Goal: Entertainment & Leisure: Consume media (video, audio)

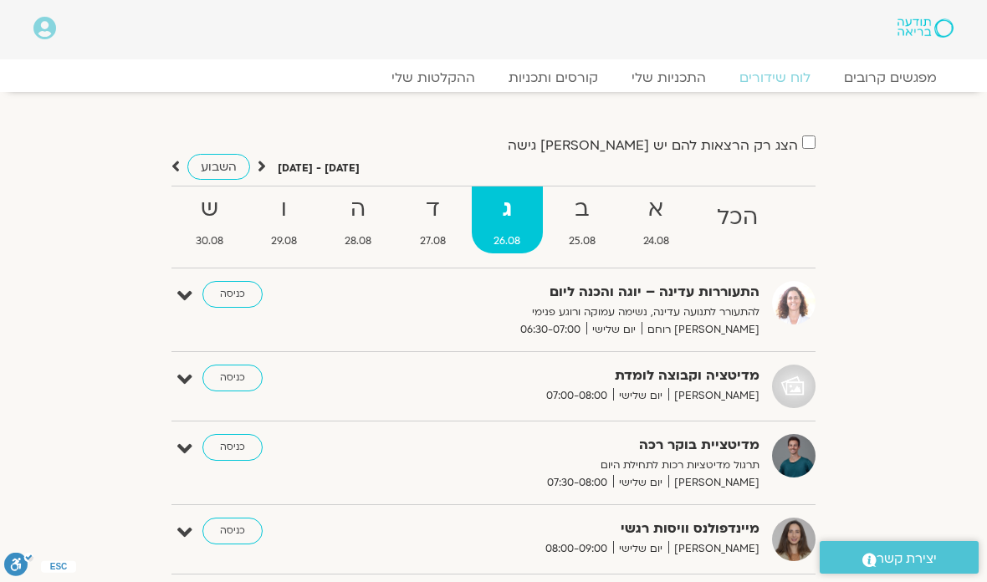
click at [587, 225] on strong "ב" at bounding box center [581, 210] width 71 height 38
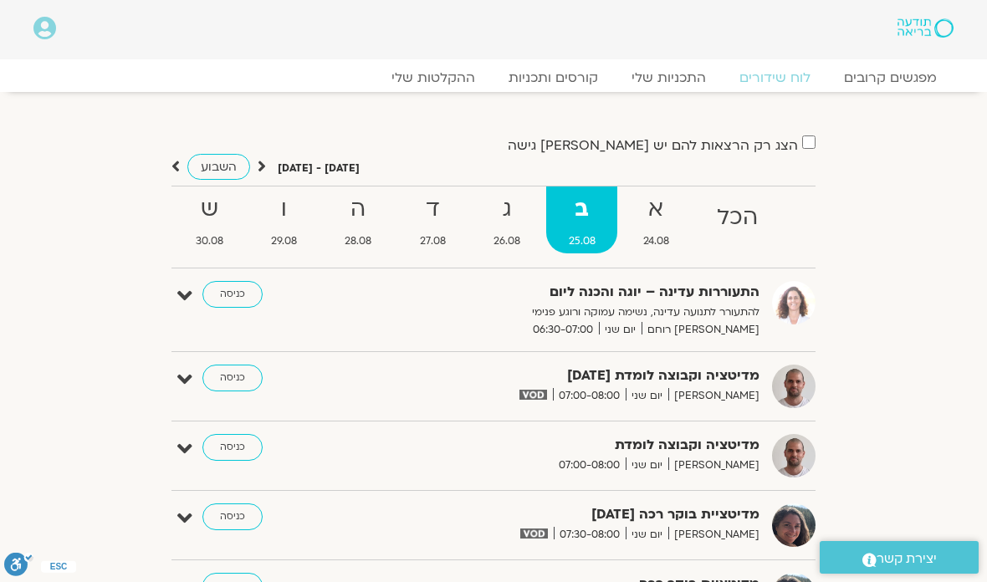
click at [516, 207] on strong "ג" at bounding box center [507, 210] width 71 height 38
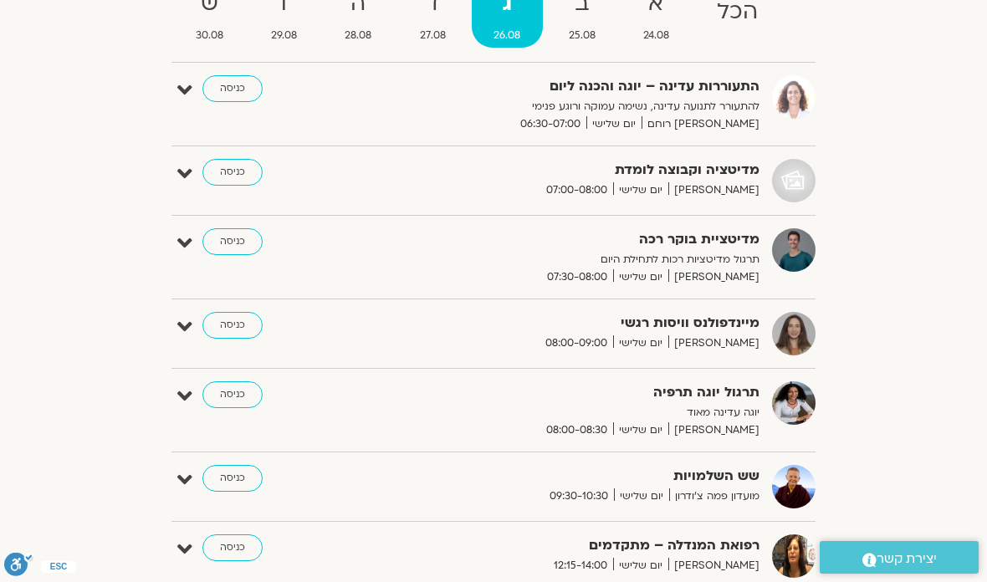
scroll to position [202, 0]
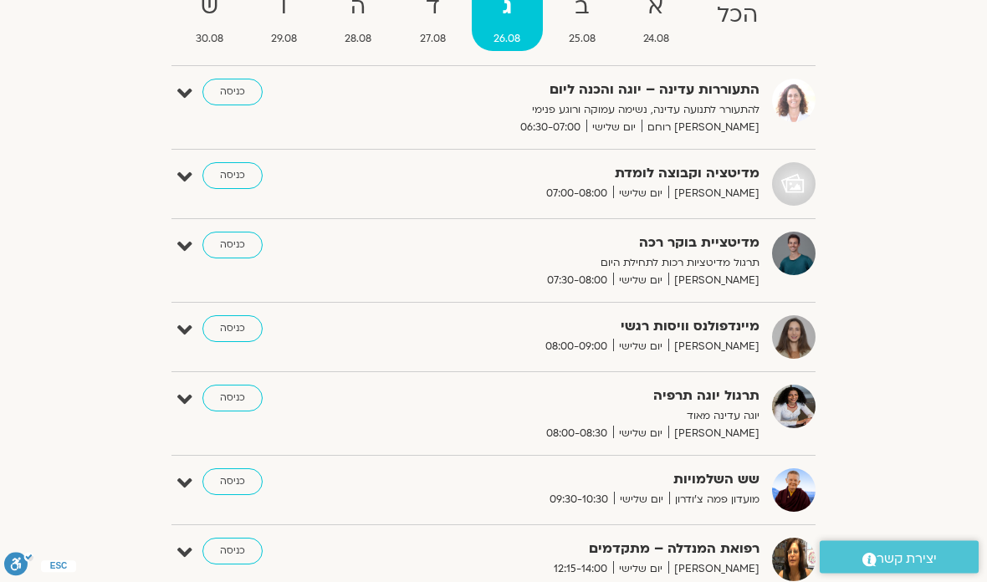
click at [432, 34] on span "27.08" at bounding box center [432, 40] width 70 height 18
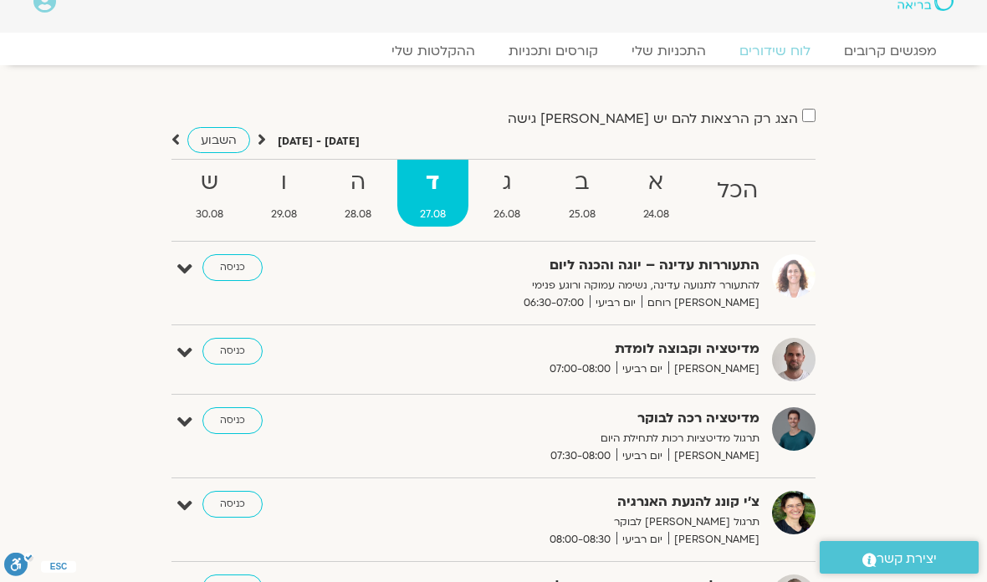
scroll to position [0, 0]
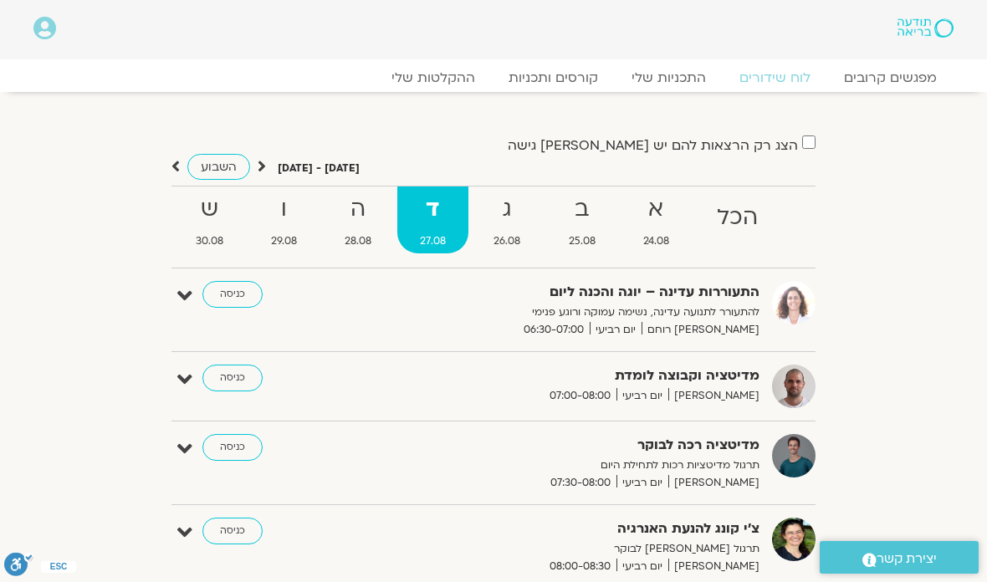
click at [587, 220] on strong "ב" at bounding box center [581, 210] width 71 height 38
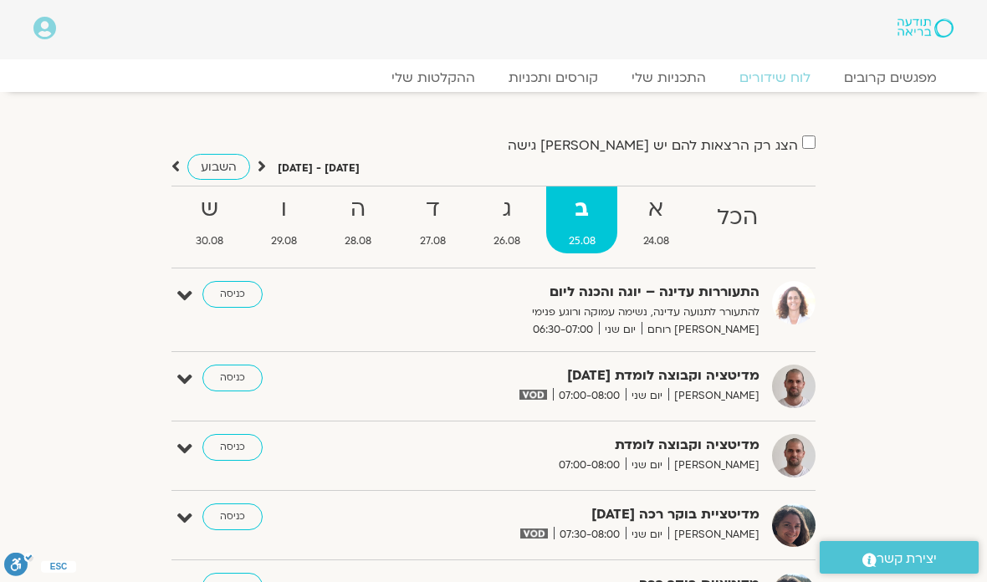
click at [504, 221] on strong "ג" at bounding box center [507, 210] width 71 height 38
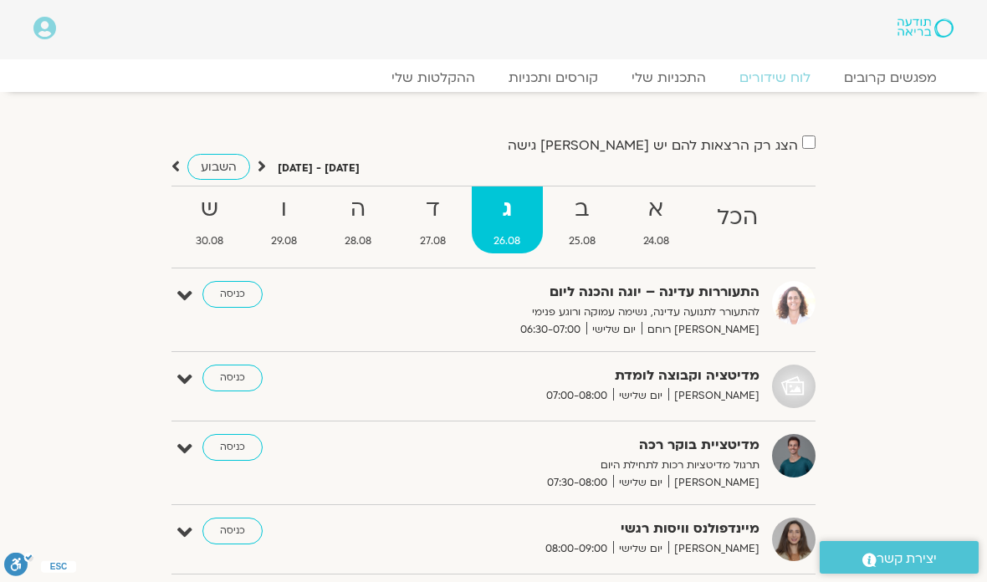
click at [449, 79] on link "ההקלטות שלי" at bounding box center [433, 77] width 117 height 17
click at [445, 78] on link "ההקלטות שלי" at bounding box center [433, 77] width 117 height 17
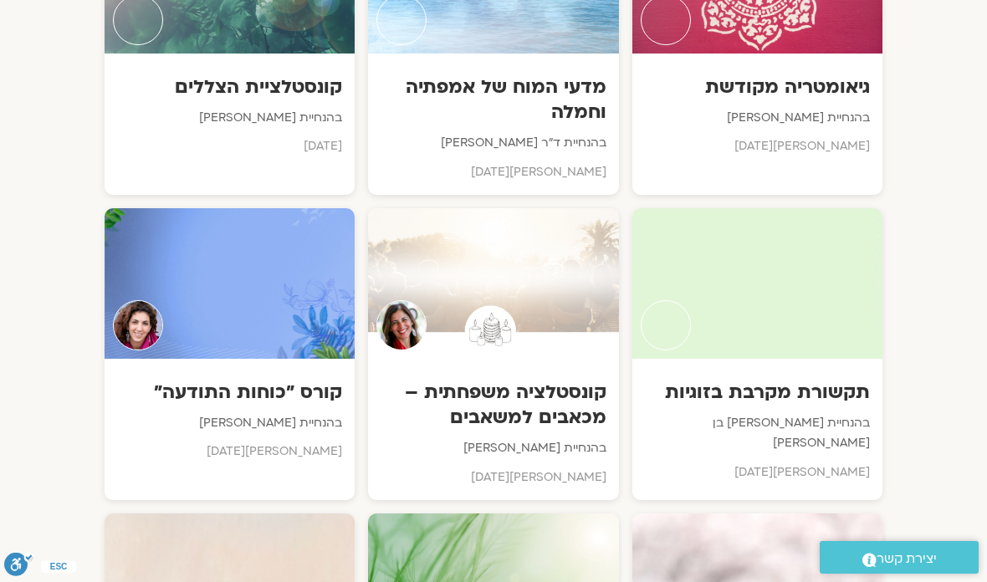
scroll to position [3706, 0]
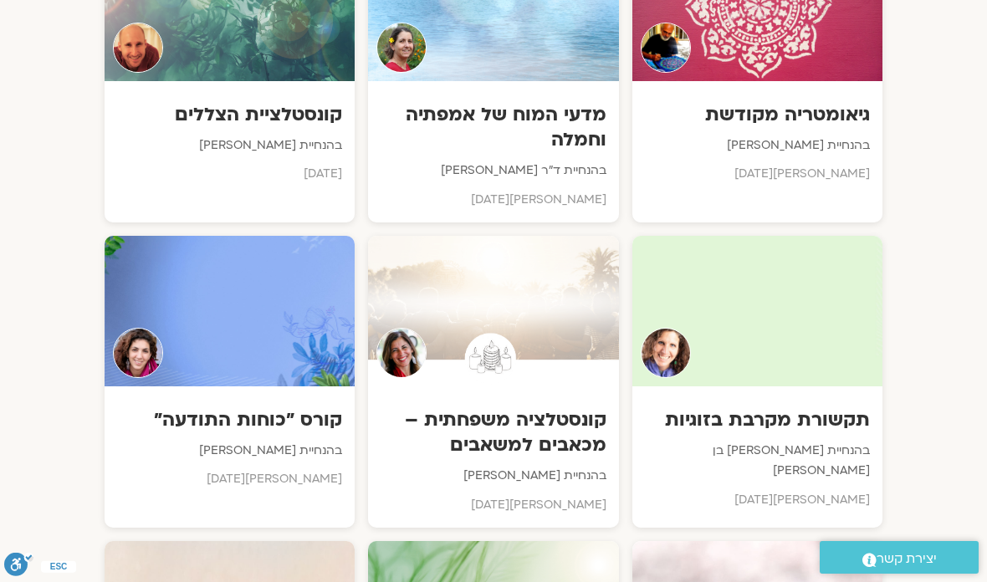
click at [281, 314] on div at bounding box center [230, 311] width 250 height 151
click at [289, 387] on div "קורס "כוחות התודעה" בהנחיית אלה טולנאי מאי 2025" at bounding box center [230, 445] width 250 height 116
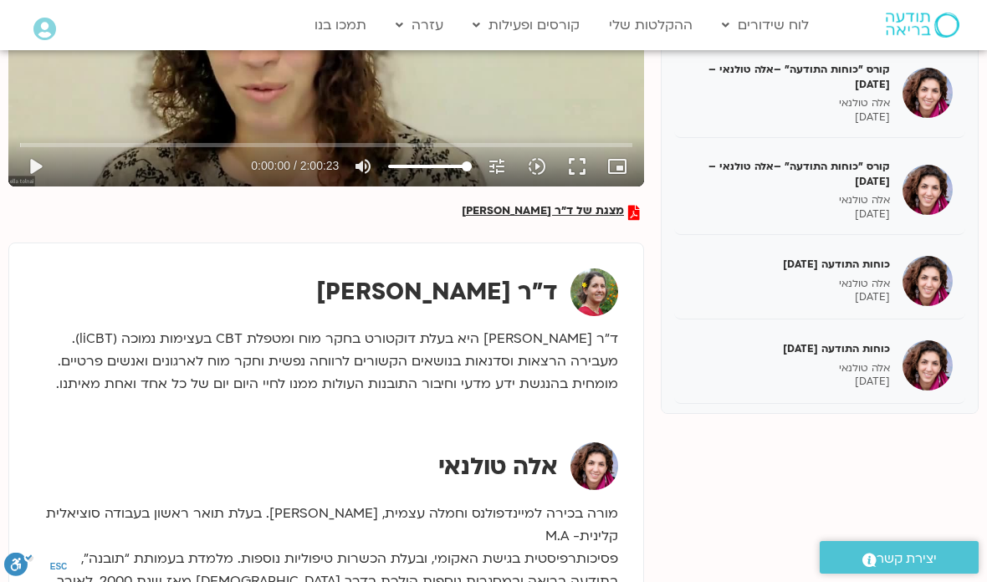
scroll to position [433, 0]
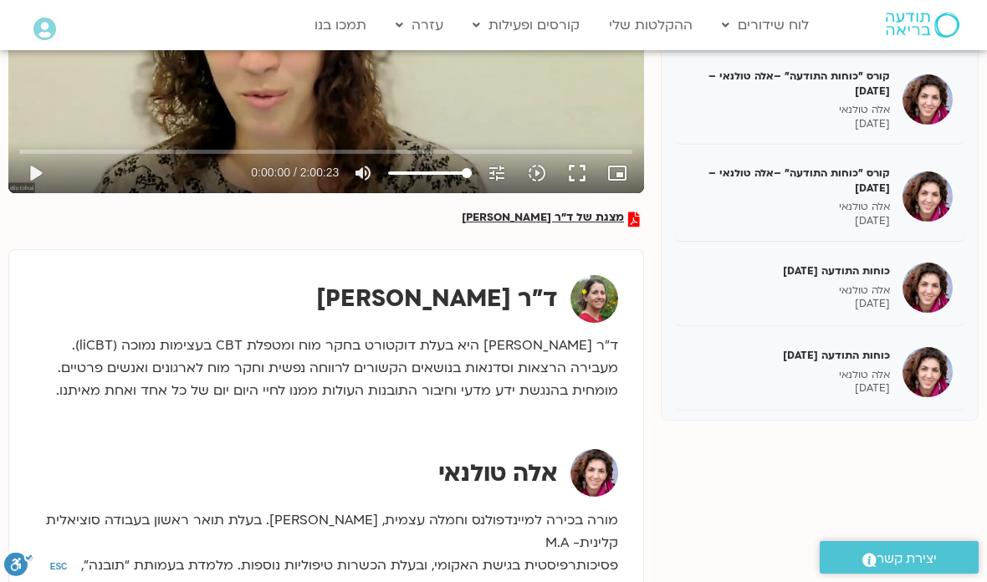
click at [859, 284] on p "אלה טולנאי" at bounding box center [788, 291] width 203 height 14
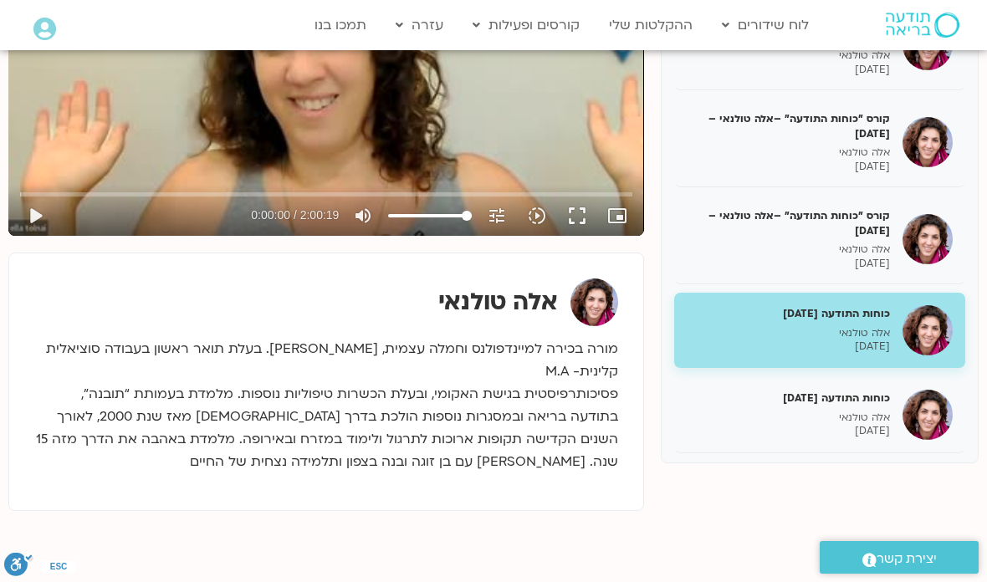
scroll to position [389, 0]
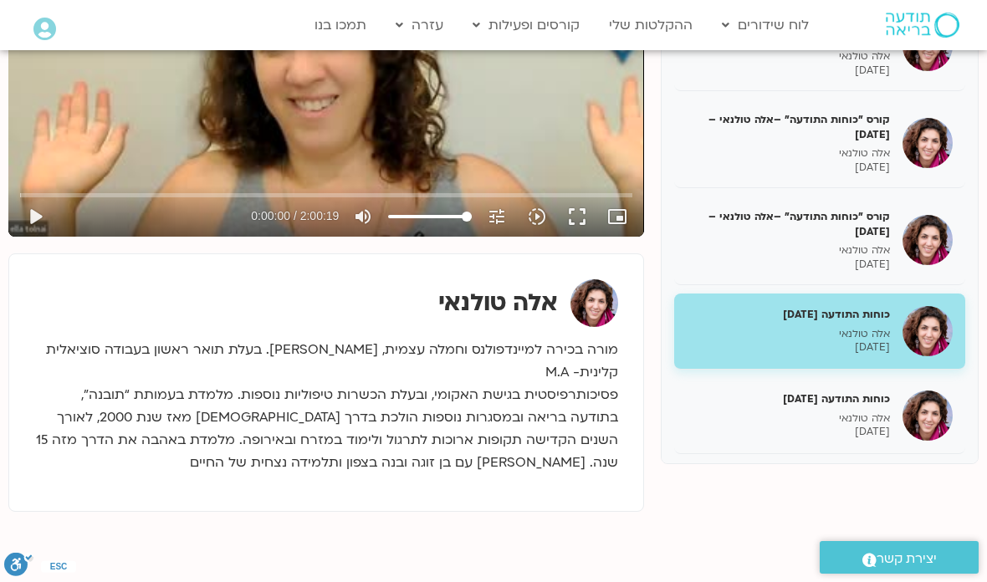
click at [30, 221] on button "play_arrow" at bounding box center [35, 217] width 40 height 40
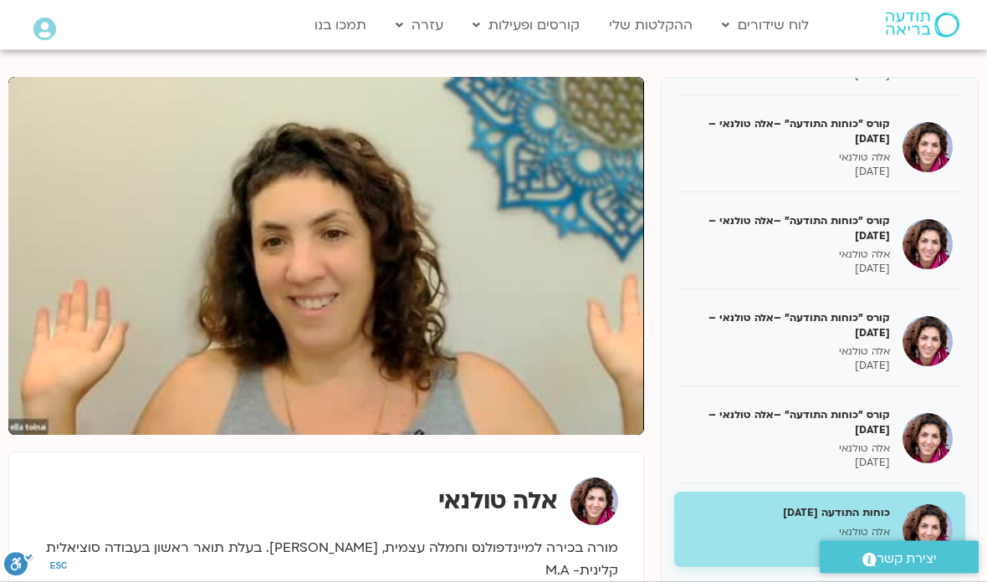
scroll to position [188, 0]
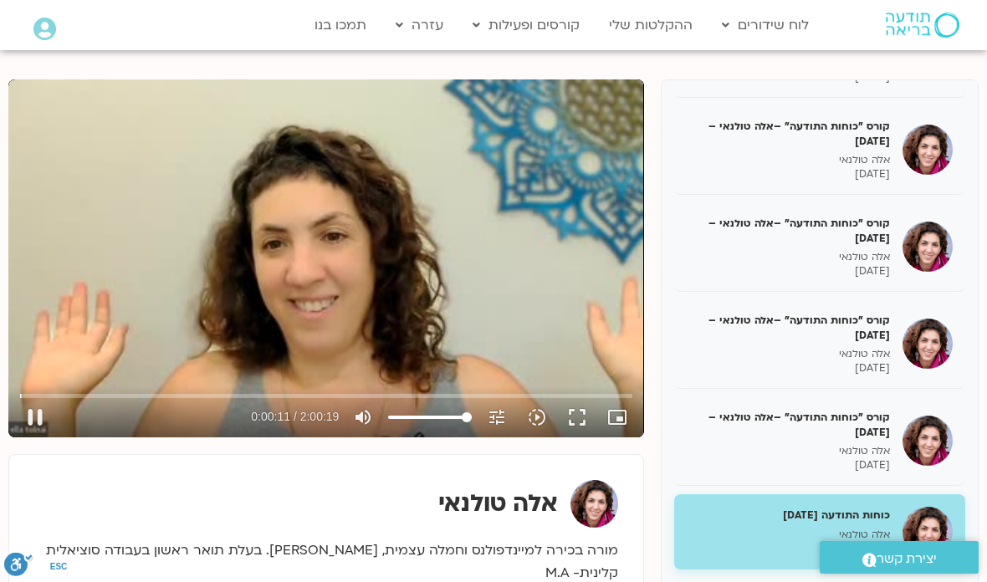
click at [582, 423] on button "fullscreen" at bounding box center [577, 417] width 40 height 40
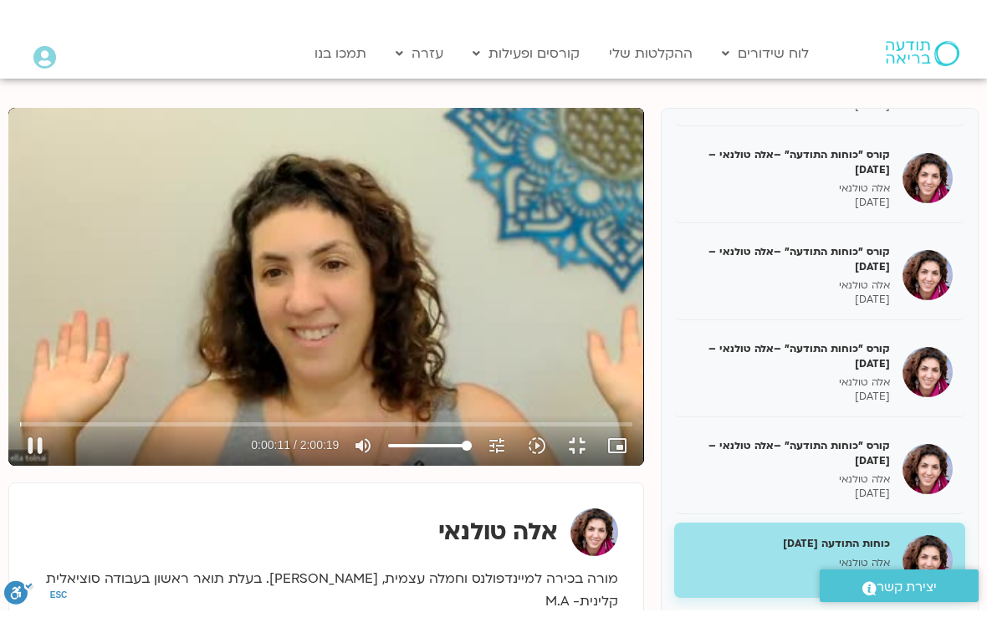
scroll to position [20, 0]
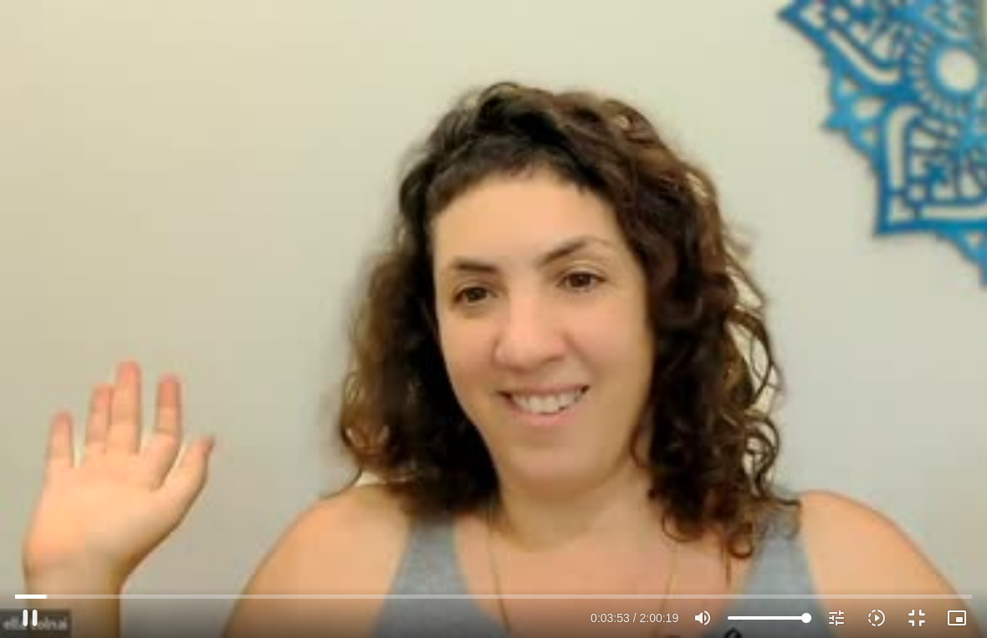
click at [38, 582] on button "pause" at bounding box center [30, 618] width 40 height 40
click at [26, 582] on input "Seek" at bounding box center [493, 597] width 957 height 10
click at [33, 582] on button "play_arrow" at bounding box center [30, 618] width 40 height 40
type input "47.6435710226634"
